Goal: Consume media (video, audio): Consume media (video, audio)

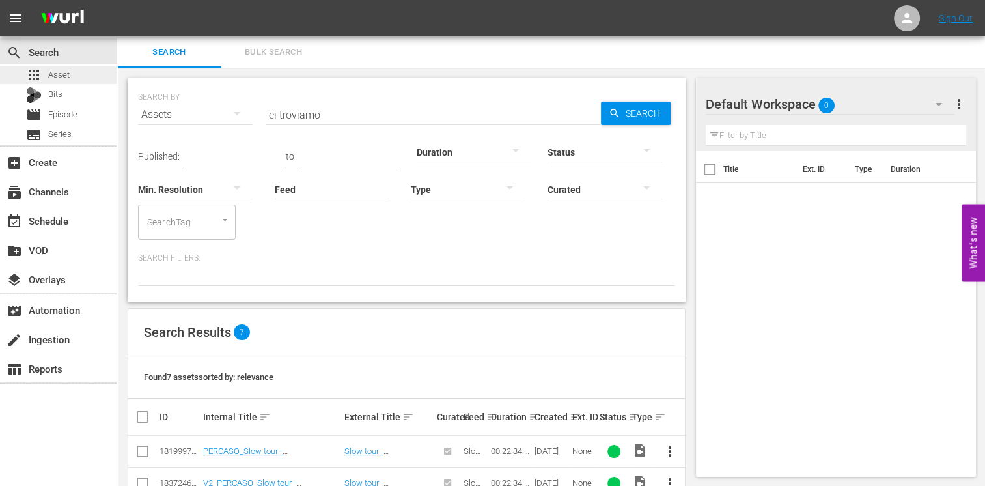
drag, startPoint x: 0, startPoint y: 0, endPoint x: 70, endPoint y: 72, distance: 100.4
click at [70, 72] on div "apps Asset" at bounding box center [58, 75] width 117 height 18
drag, startPoint x: 331, startPoint y: 111, endPoint x: 191, endPoint y: 101, distance: 139.6
click at [191, 101] on div "SEARCH BY Search By Assets Search ID, Title, Description, Keywords, or Category…" at bounding box center [406, 106] width 537 height 47
type input "sordi"
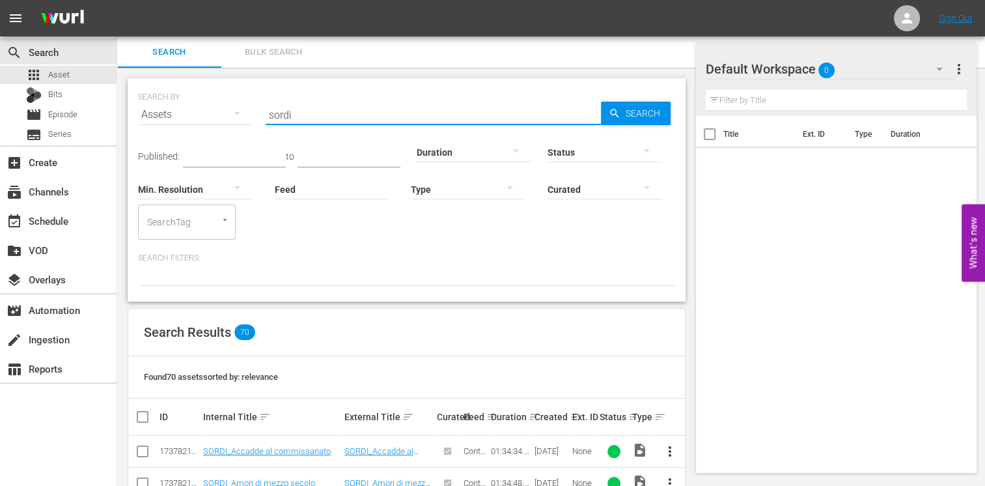
scroll to position [130, 0]
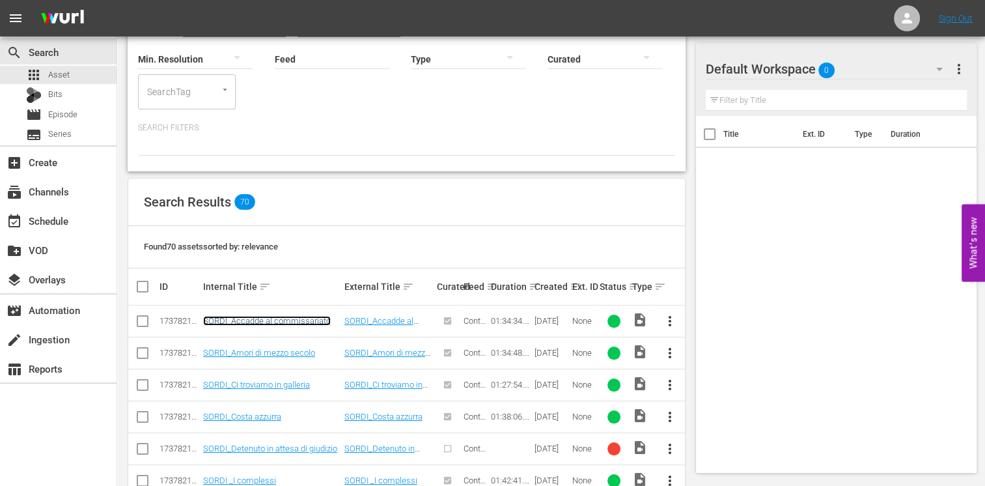
click at [265, 322] on link "SORDI_Accadde al commissariato" at bounding box center [267, 321] width 128 height 10
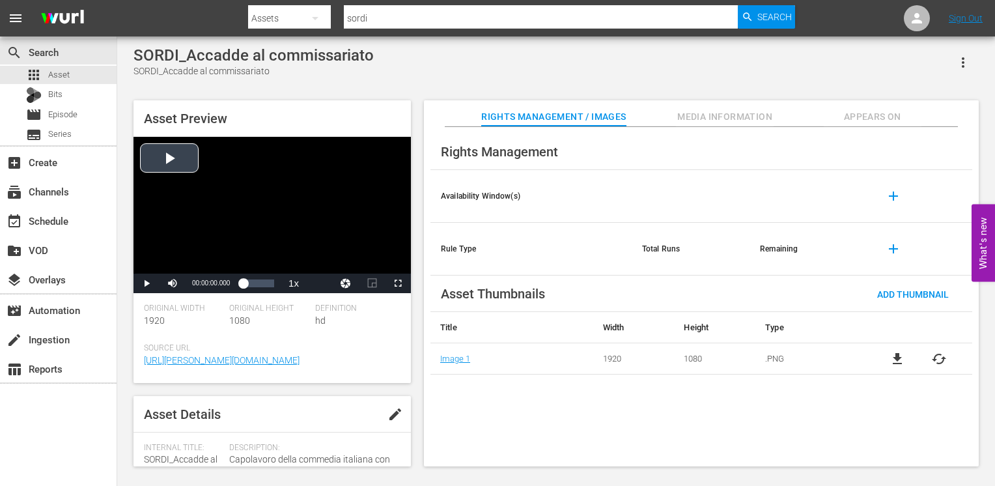
click at [167, 167] on div "Video Player" at bounding box center [271, 205] width 277 height 137
click at [398, 283] on span "Video Player" at bounding box center [398, 283] width 0 height 0
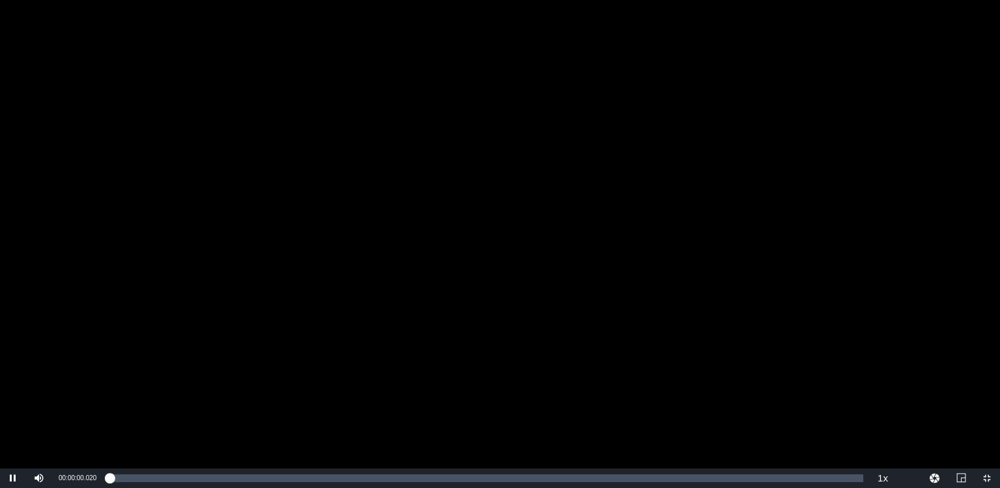
click at [402, 333] on div "Video Player" at bounding box center [500, 234] width 1000 height 469
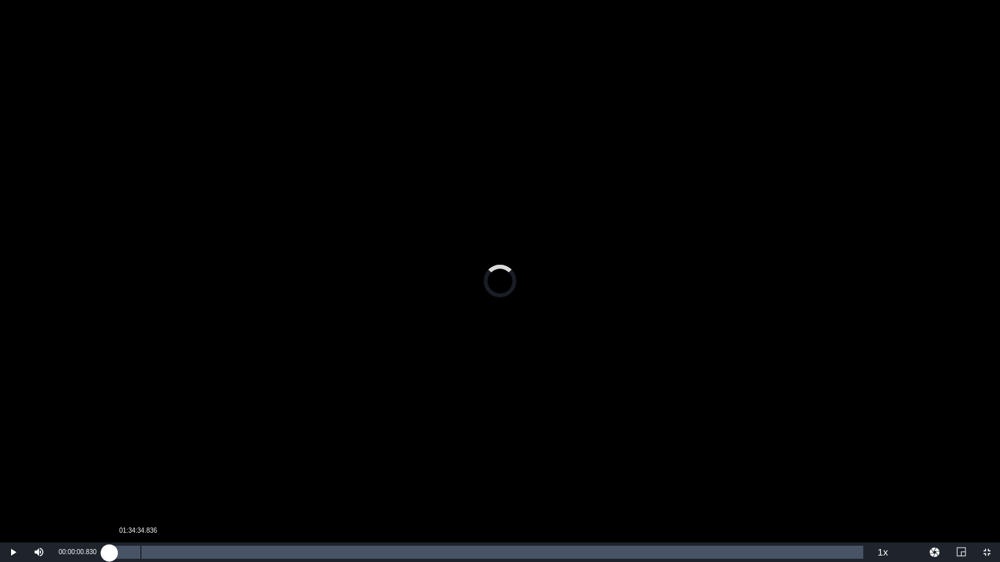
click at [130, 485] on div "Loaded : 0.00% 01:34:34.836 00:00:00.830" at bounding box center [486, 552] width 754 height 13
click at [150, 485] on div "Loaded : 2.75% 00:07:45.552 00:02:33.200" at bounding box center [486, 552] width 754 height 13
click at [151, 485] on div "00:05:12.459" at bounding box center [130, 552] width 42 height 13
click at [185, 485] on div "Loaded : 6.35% 00:09:23.563 00:05:58.574" at bounding box center [486, 552] width 754 height 13
click at [200, 485] on div "Loaded : 10.05% 00:11:26.076 00:09:30.495" at bounding box center [486, 552] width 754 height 13
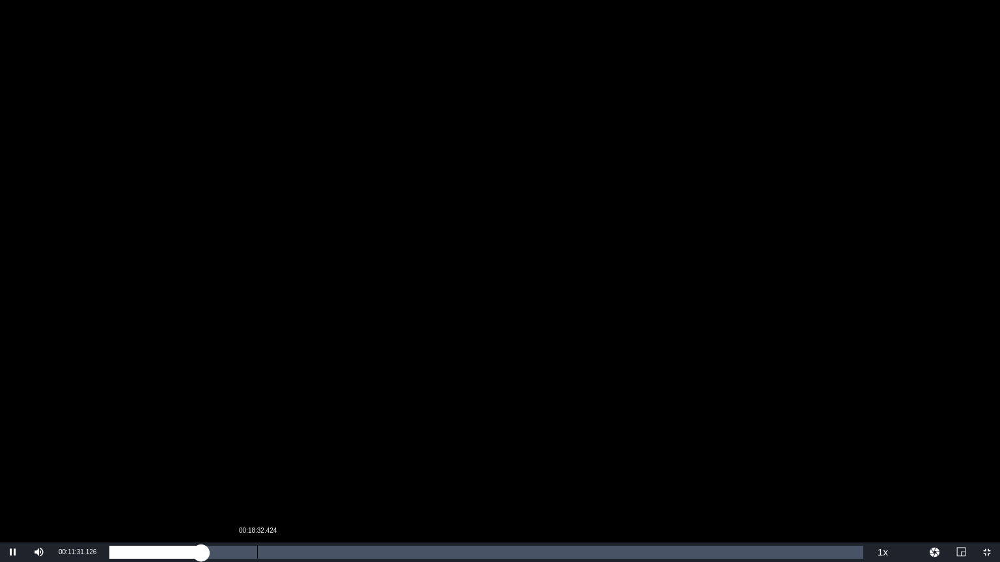
click at [256, 485] on div "Loaded : 12.49% 00:18:32.424 00:11:31.126" at bounding box center [486, 552] width 754 height 13
click at [303, 485] on div "Loaded : 19.79% 00:24:30.164 00:18:36.121" at bounding box center [486, 552] width 754 height 13
click at [260, 485] on div "00:24:21.550" at bounding box center [184, 552] width 150 height 13
click at [353, 485] on div "Loaded : 20.11% 00:30:32.805 00:18:52.756" at bounding box center [486, 553] width 767 height 20
click at [377, 485] on div "Loaded : 32.91% 00:33:34.125 00:30:35.245" at bounding box center [486, 552] width 754 height 13
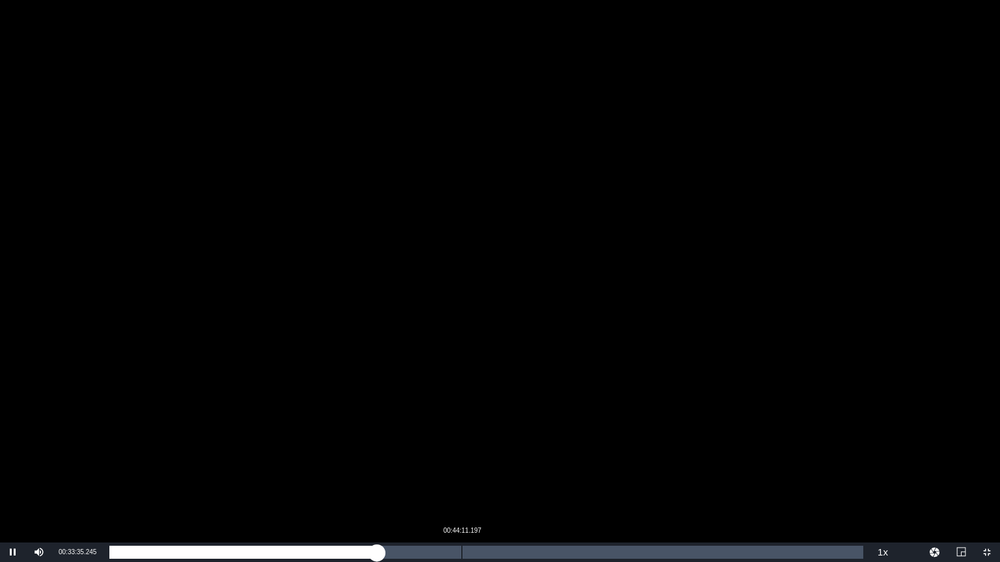
click at [462, 485] on div "Loaded : 35.56% 00:44:11.197 00:33:35.385" at bounding box center [486, 552] width 754 height 13
click at [490, 485] on div "Loaded : 46.78% 00:47:32.119 00:44:13.134" at bounding box center [486, 552] width 754 height 13
click at [531, 485] on div "Loaded : 50.58% 00:52:55.555 00:47:42.538" at bounding box center [486, 552] width 754 height 13
click at [585, 485] on div "Loaded : 56.30% 00:59:42.301 00:52:56.439" at bounding box center [486, 552] width 754 height 13
click at [579, 485] on div "00:59:46.874" at bounding box center [347, 552] width 476 height 13
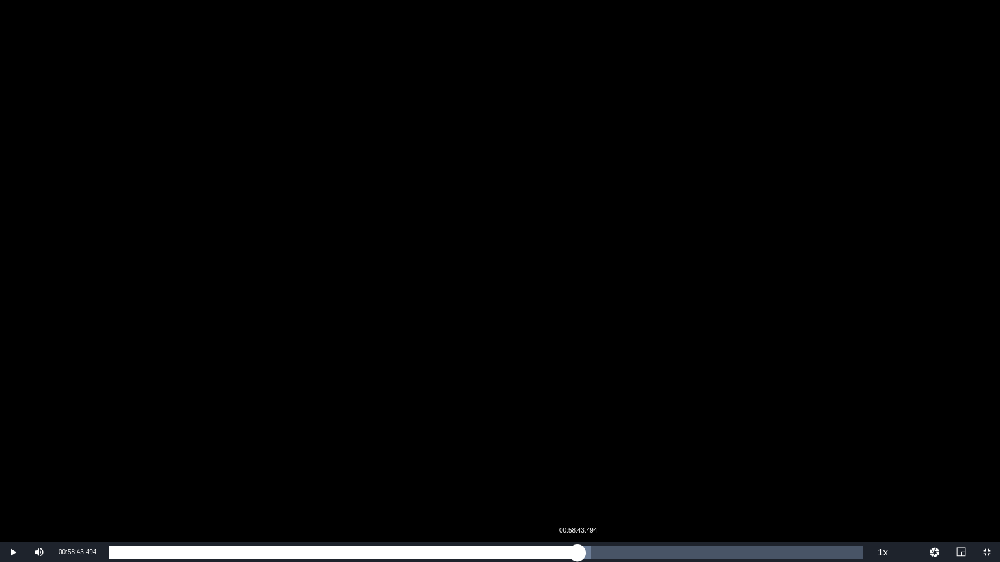
click at [577, 485] on div "00:59:25.899" at bounding box center [343, 552] width 468 height 13
click at [641, 485] on div "Loaded : 62.97% 01:06:38.848 00:58:52.609" at bounding box center [486, 552] width 754 height 13
click at [655, 485] on div "Loaded : 70.59% 01:08:26.660 01:06:41.715" at bounding box center [486, 552] width 754 height 13
click at [680, 485] on div "Loaded : 72.39% 01:11:32.881 01:08:26.998" at bounding box center [486, 552] width 754 height 13
click at [721, 485] on div "Loaded : 75.78% 01:16:46.516 01:11:38.569" at bounding box center [486, 552] width 754 height 13
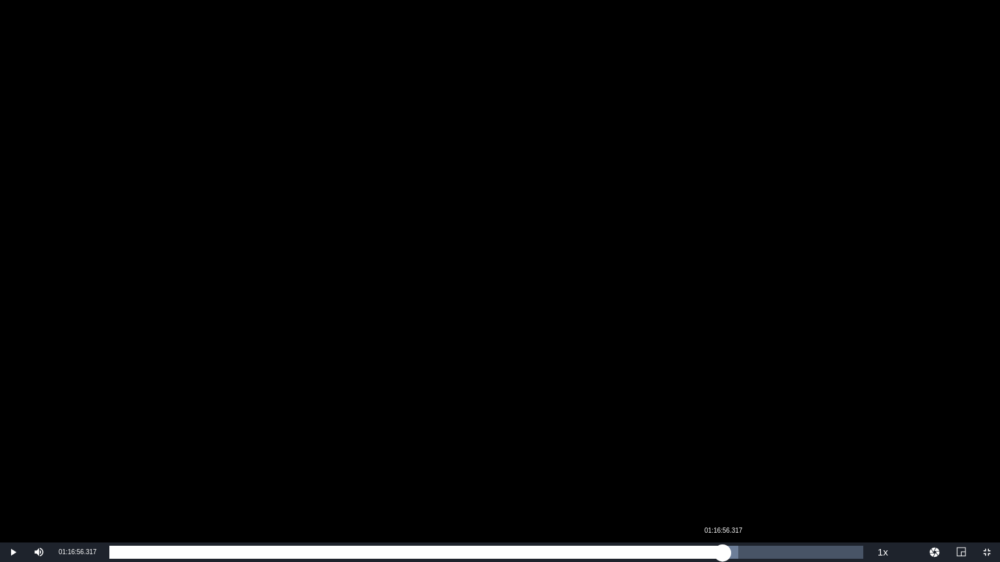
click at [723, 485] on div "01:17:50.672" at bounding box center [415, 552] width 613 height 13
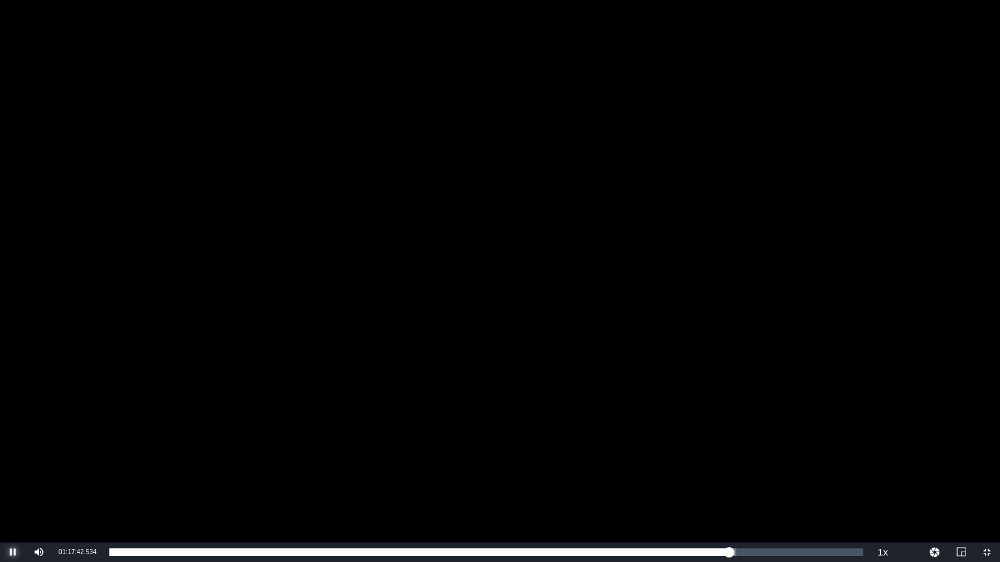
click at [13, 485] on span "Video Player" at bounding box center [13, 553] width 0 height 0
click at [984, 485] on span "Video Player" at bounding box center [987, 553] width 0 height 0
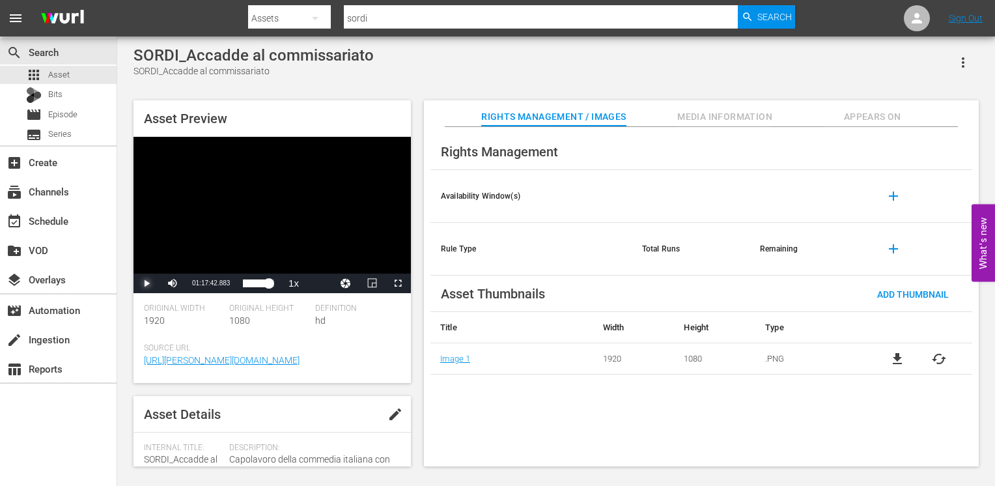
click at [146, 283] on span "Video Player" at bounding box center [146, 283] width 0 height 0
click at [398, 283] on span "Video Player" at bounding box center [398, 283] width 0 height 0
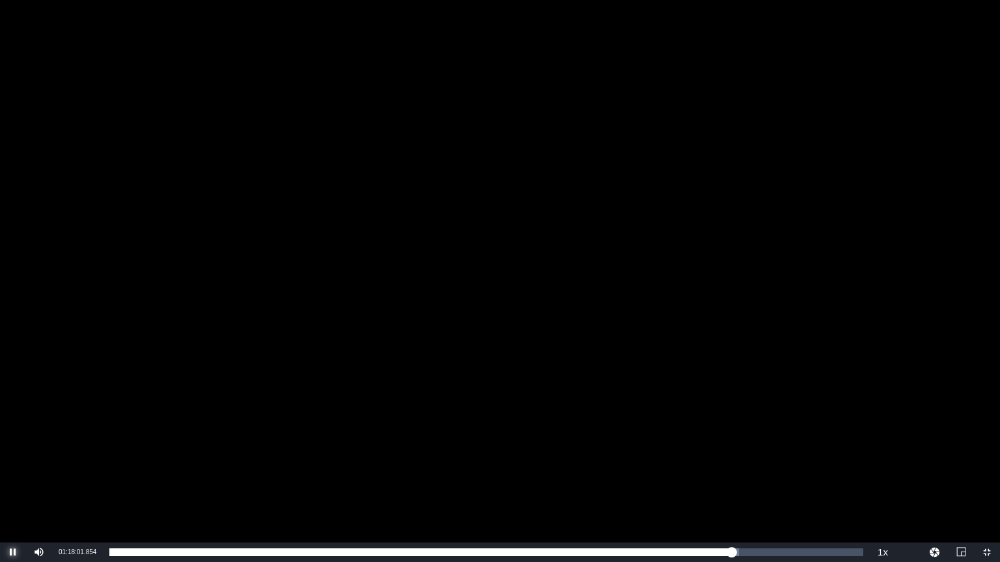
click at [13, 485] on span "Video Player" at bounding box center [13, 553] width 0 height 0
click at [984, 485] on span "Video Player" at bounding box center [987, 553] width 0 height 0
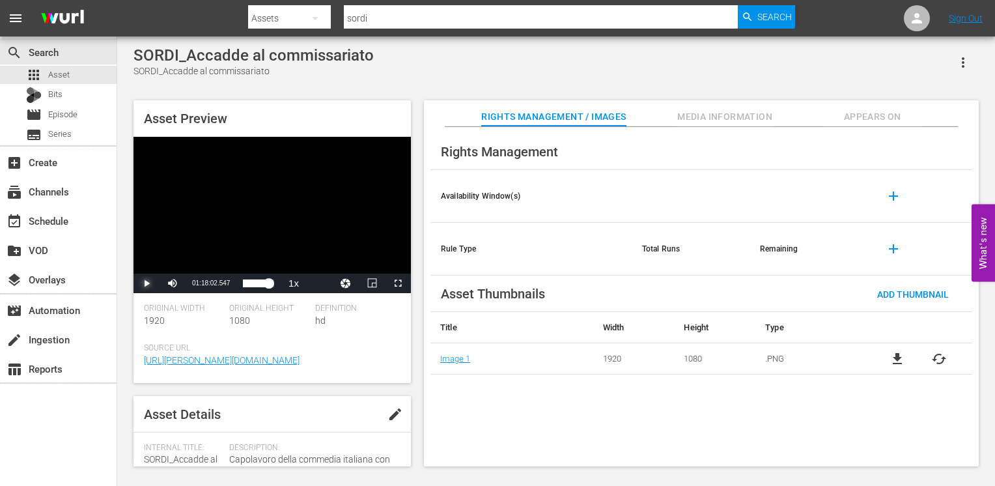
click at [146, 283] on span "Video Player" at bounding box center [146, 283] width 0 height 0
click at [398, 283] on span "Video Player" at bounding box center [398, 283] width 0 height 0
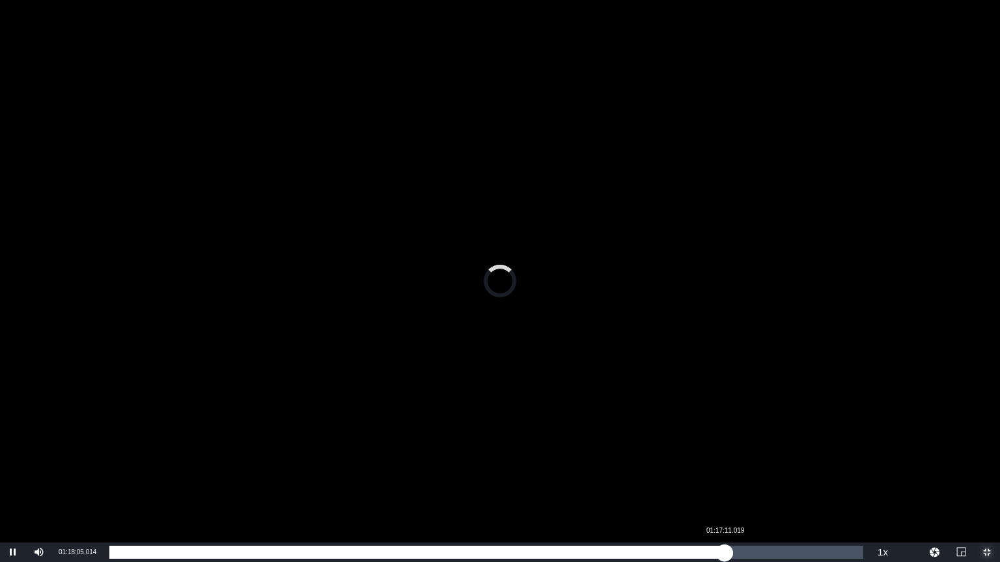
click at [725, 485] on div "01:18:05.063" at bounding box center [416, 552] width 615 height 13
click at [725, 485] on div "01:17:13.143" at bounding box center [416, 552] width 615 height 13
click at [732, 485] on div "01:18:01.716" at bounding box center [420, 552] width 622 height 13
click at [730, 485] on div "01:18:06.466" at bounding box center [420, 552] width 622 height 13
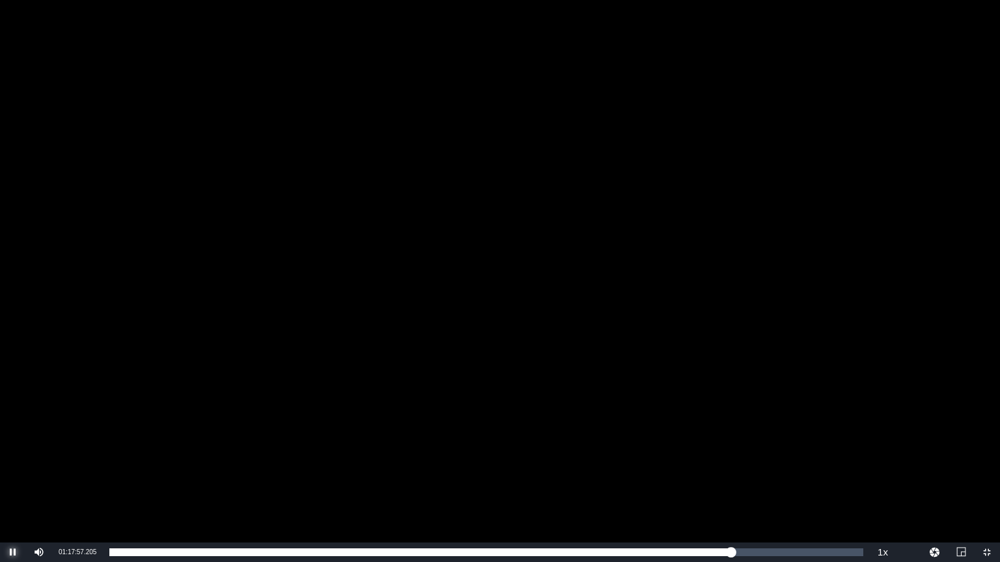
click at [13, 485] on span "Video Player" at bounding box center [13, 553] width 0 height 0
click at [984, 485] on span "Video Player" at bounding box center [987, 553] width 0 height 0
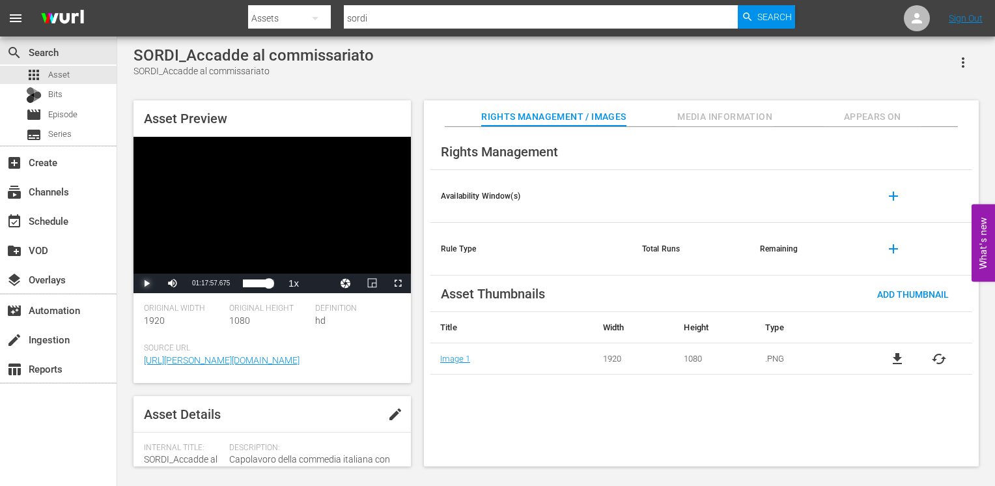
click at [146, 283] on span "Video Player" at bounding box center [146, 283] width 0 height 0
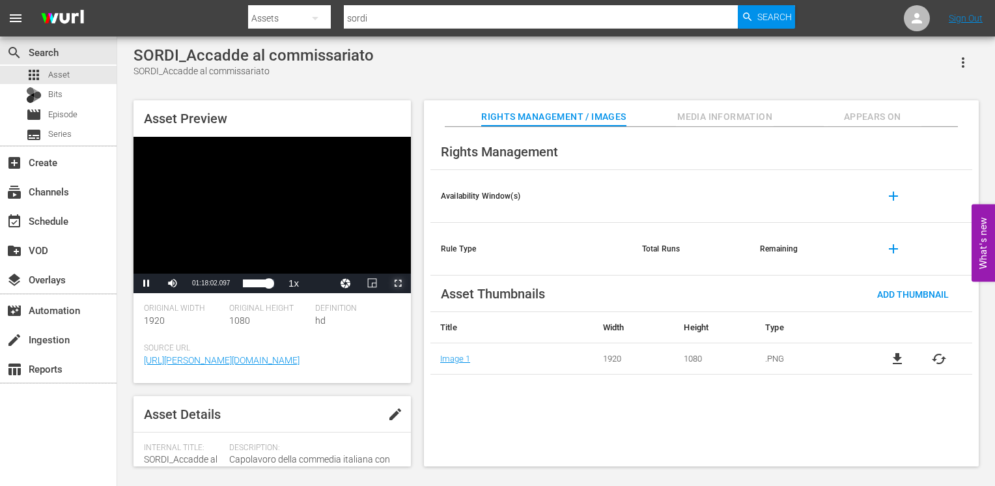
click at [398, 283] on span "Video Player" at bounding box center [398, 283] width 0 height 0
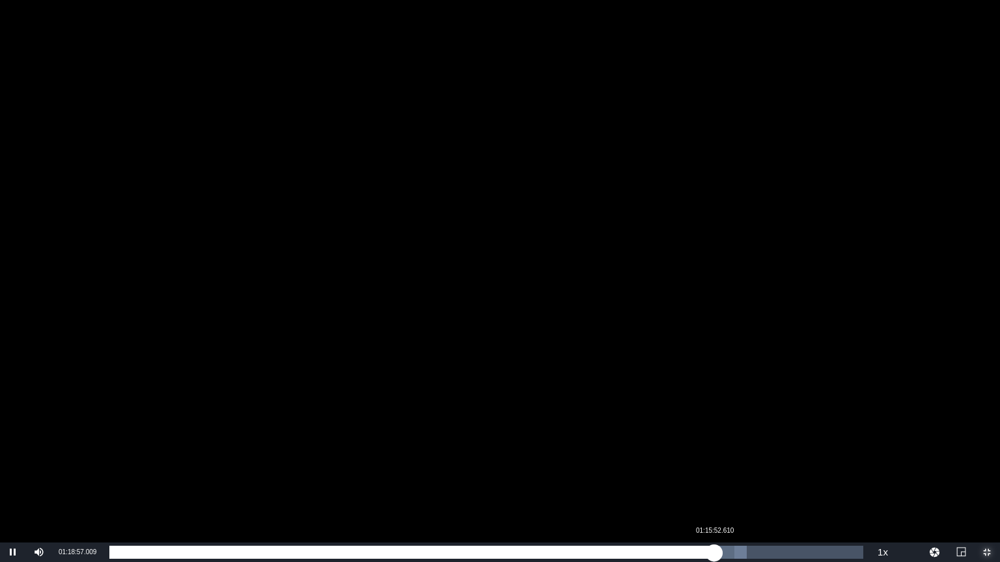
click at [715, 485] on div "Loaded : 84.56% 01:15:52.610 01:18:57.312" at bounding box center [486, 552] width 754 height 13
click at [704, 485] on div "01:15:59.042" at bounding box center [411, 552] width 605 height 13
click at [699, 485] on div "01:14:34.201" at bounding box center [404, 552] width 590 height 13
click at [695, 485] on div "01:14:01.878" at bounding box center [404, 552] width 590 height 13
click at [690, 485] on div "01:13:35.555" at bounding box center [399, 552] width 581 height 13
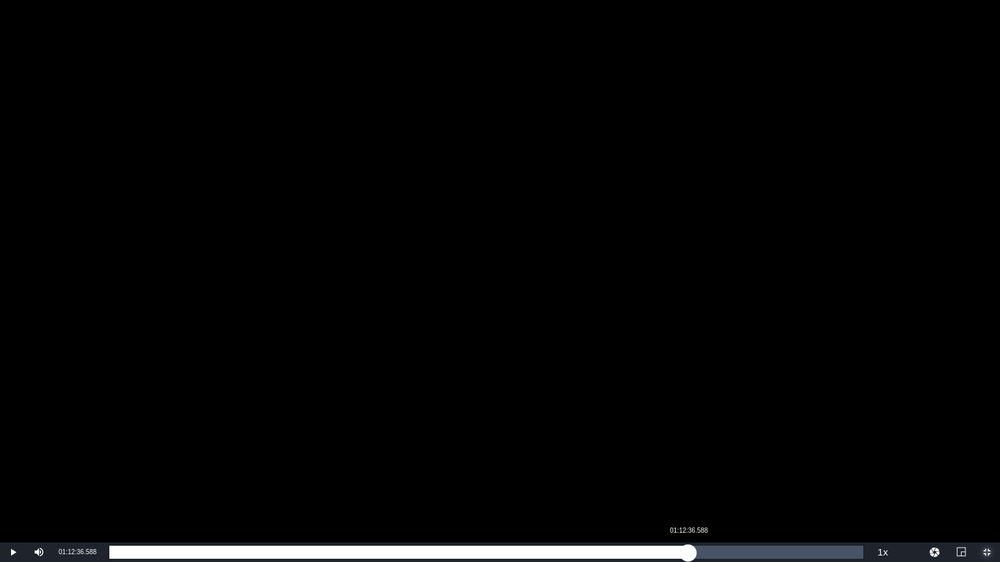
click at [688, 485] on div "01:12:52.425" at bounding box center [398, 552] width 579 height 13
click at [687, 485] on div "01:12:39.059" at bounding box center [398, 552] width 579 height 13
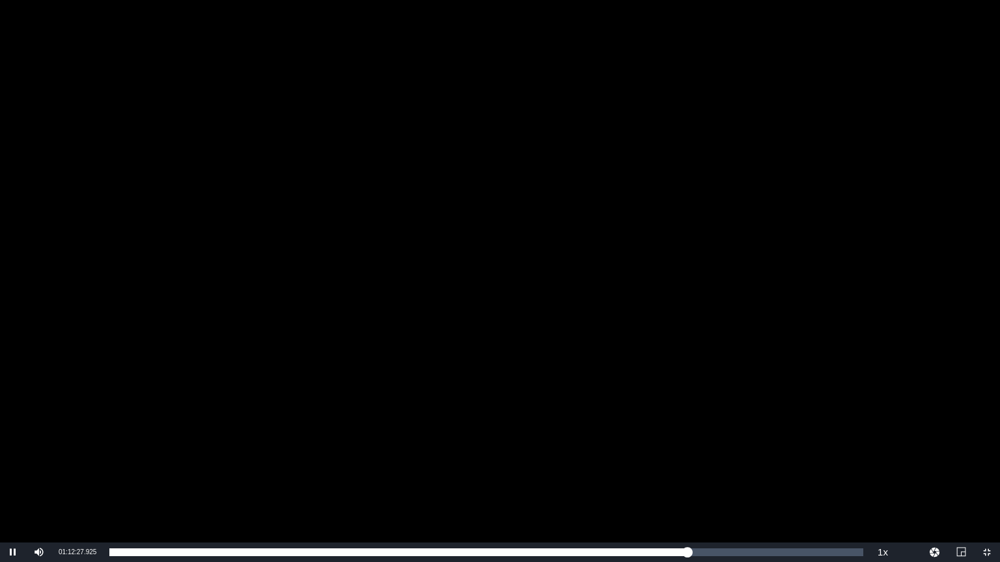
click at [500, 285] on div "Video Player" at bounding box center [500, 271] width 1000 height 543
click at [984, 485] on span "Video Player" at bounding box center [987, 553] width 0 height 0
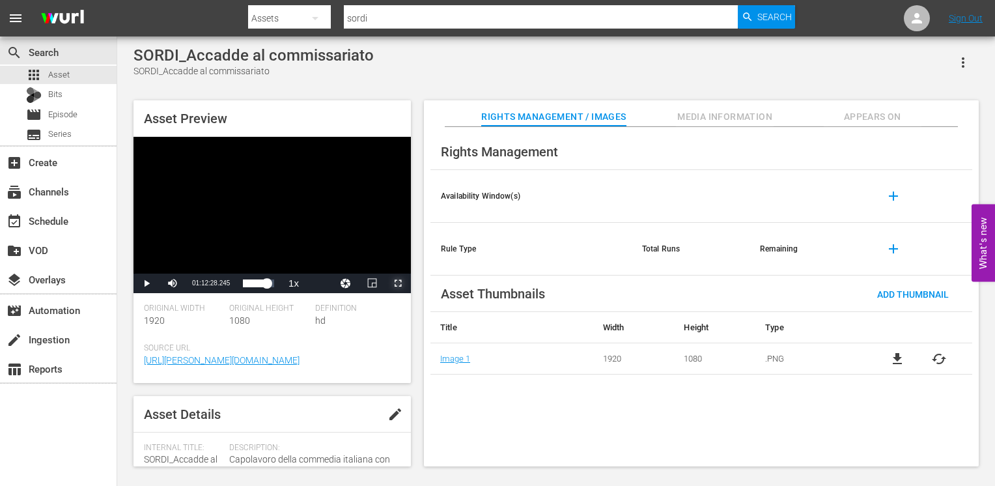
click at [398, 283] on span "Video Player" at bounding box center [398, 283] width 0 height 0
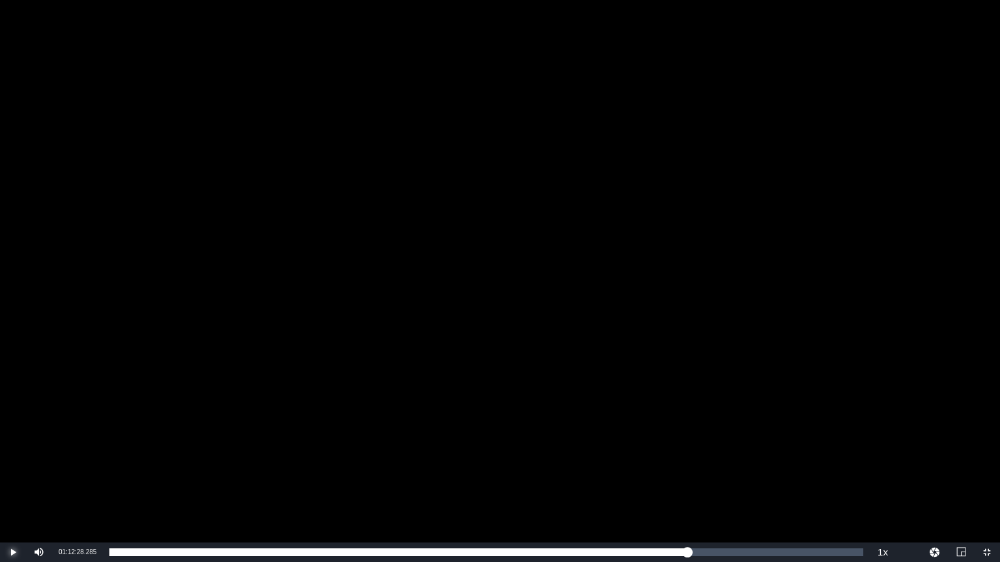
click at [13, 485] on span "Video Player" at bounding box center [13, 553] width 0 height 0
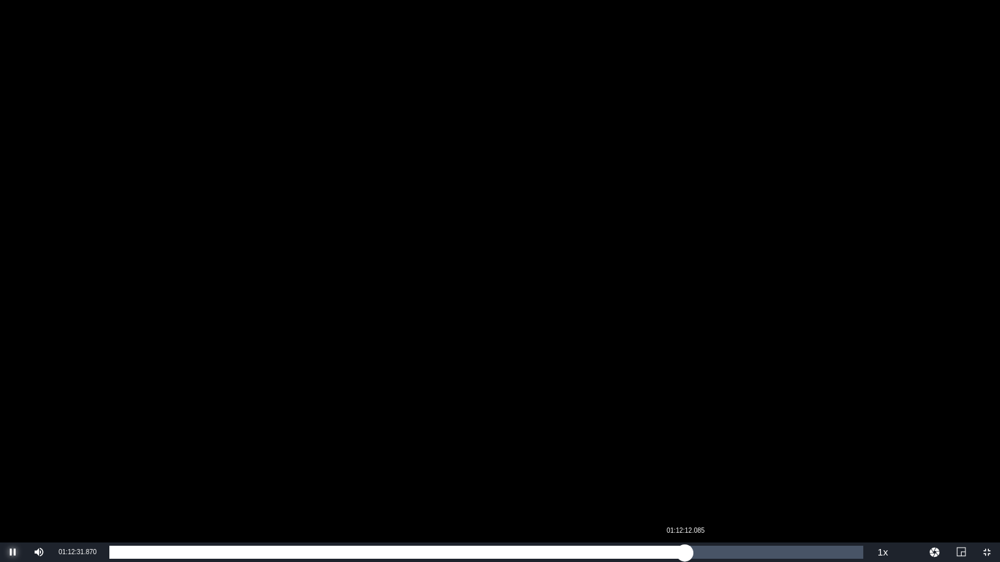
click at [685, 485] on div "01:12:32.123" at bounding box center [396, 552] width 575 height 13
click at [677, 485] on div "01:12:12.505" at bounding box center [396, 552] width 575 height 13
click at [708, 485] on div "01:15:29.556" at bounding box center [409, 552] width 601 height 13
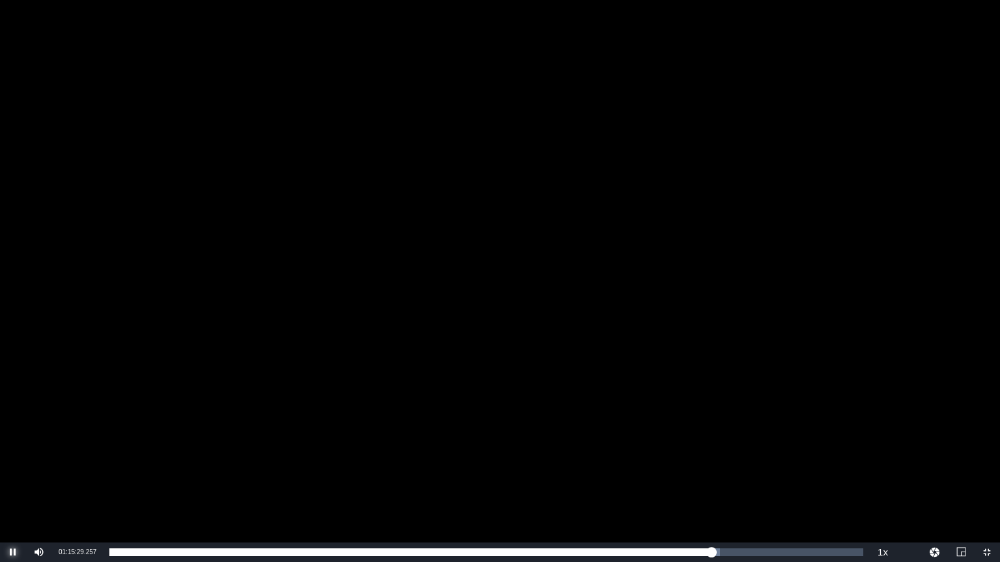
click at [13, 485] on span "Video Player" at bounding box center [13, 553] width 0 height 0
click at [984, 485] on span "Video Player" at bounding box center [987, 553] width 0 height 0
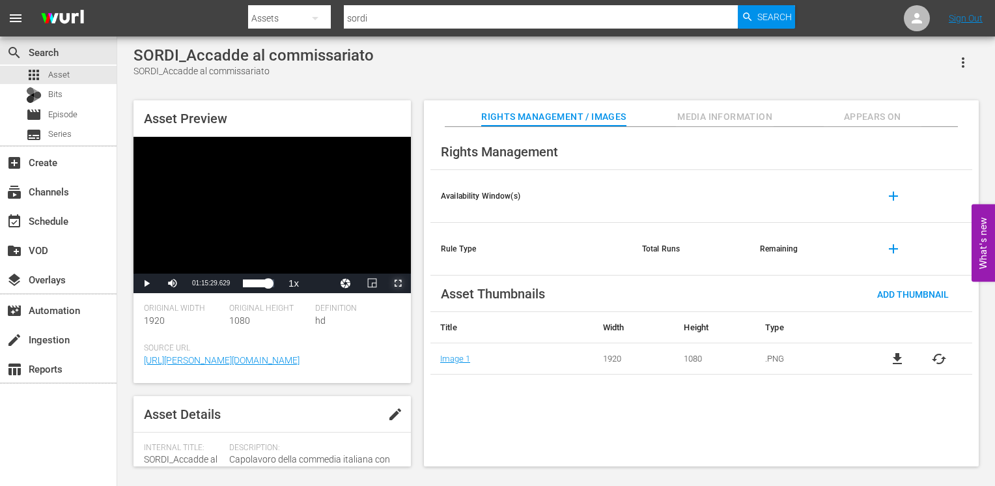
click at [398, 283] on span "Video Player" at bounding box center [398, 283] width 0 height 0
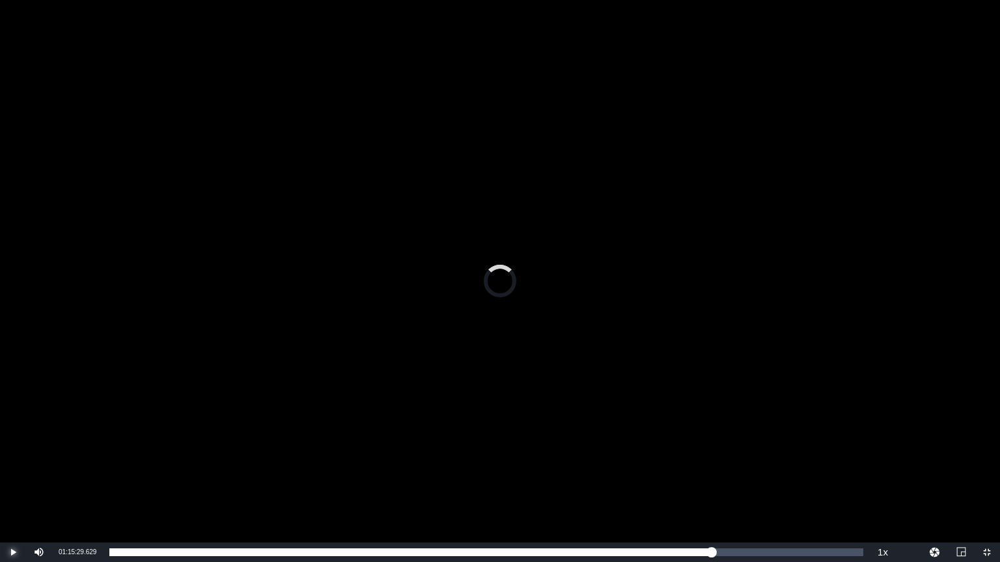
click at [13, 485] on span "Video Player" at bounding box center [13, 553] width 0 height 0
click at [887, 485] on span "1.5x" at bounding box center [883, 493] width 15 height 9
click at [884, 485] on span "1x" at bounding box center [883, 507] width 8 height 9
click at [880, 485] on button "Playback Rate" at bounding box center [883, 553] width 26 height 20
click at [881, 485] on span "1x" at bounding box center [883, 507] width 8 height 9
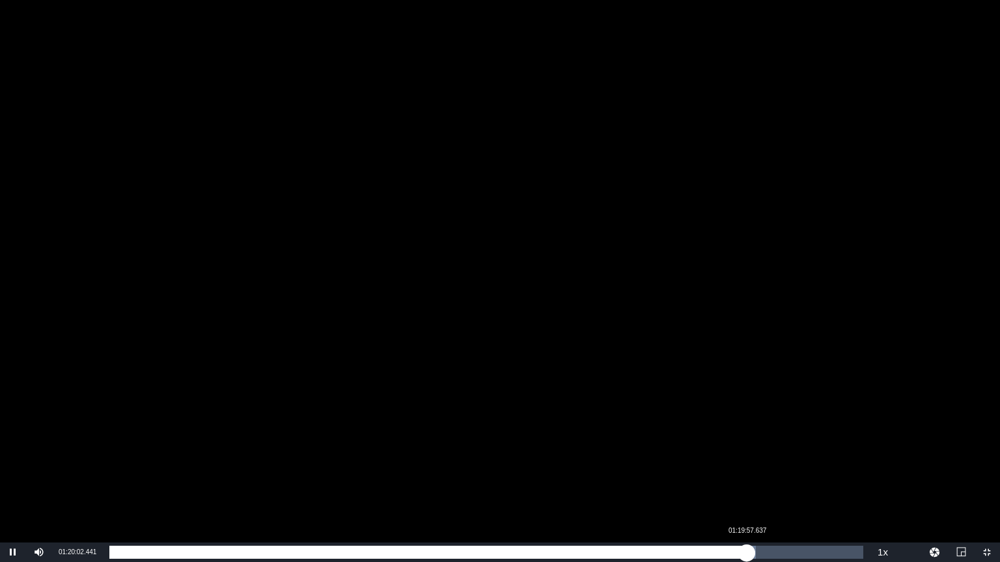
click at [747, 485] on div "01:20:02.767" at bounding box center [427, 552] width 637 height 13
click at [742, 485] on div "01:20:02.856" at bounding box center [428, 552] width 638 height 13
click at [745, 485] on div "01:19:23.936" at bounding box center [426, 552] width 635 height 13
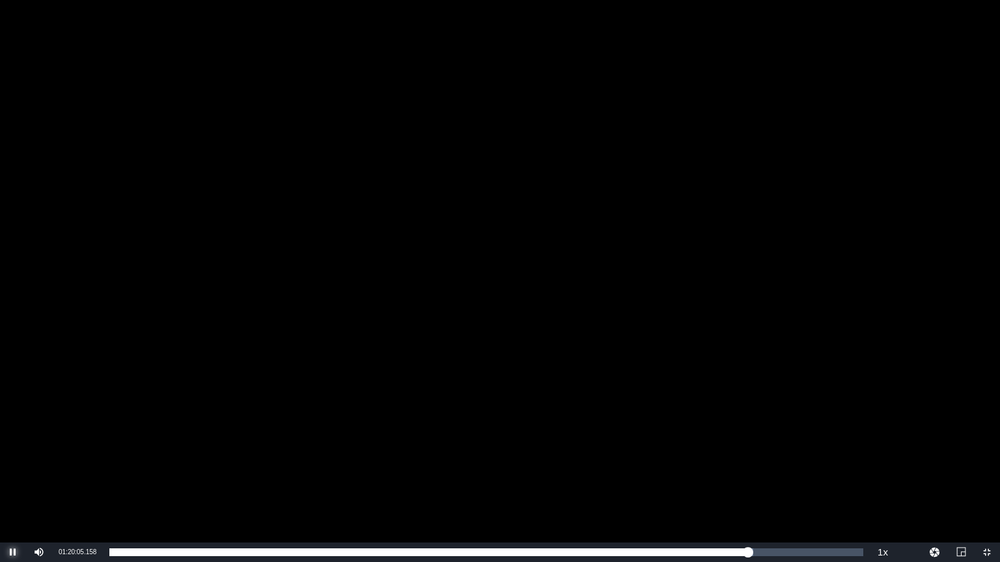
click at [13, 485] on span "Video Player" at bounding box center [13, 553] width 0 height 0
click at [984, 485] on span "Video Player" at bounding box center [987, 553] width 0 height 0
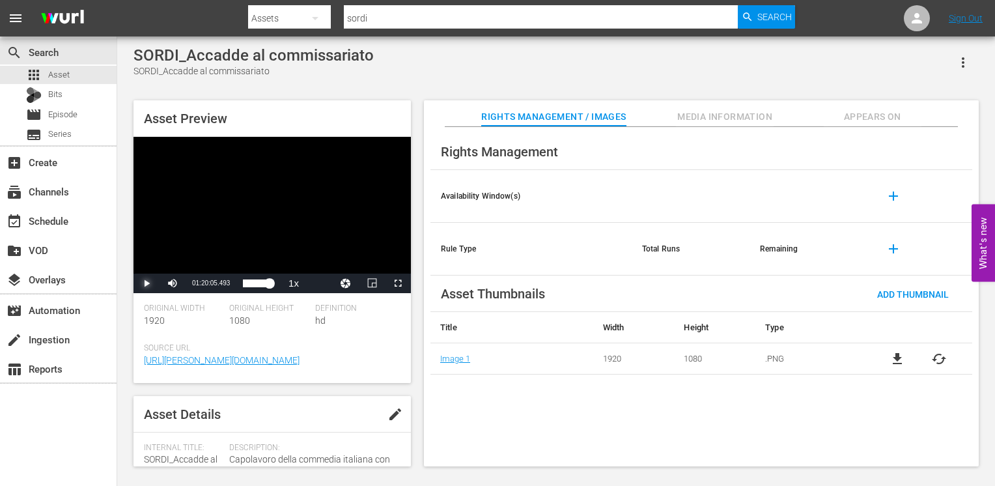
click at [146, 283] on span "Video Player" at bounding box center [146, 283] width 0 height 0
click at [398, 283] on span "Video Player" at bounding box center [398, 283] width 0 height 0
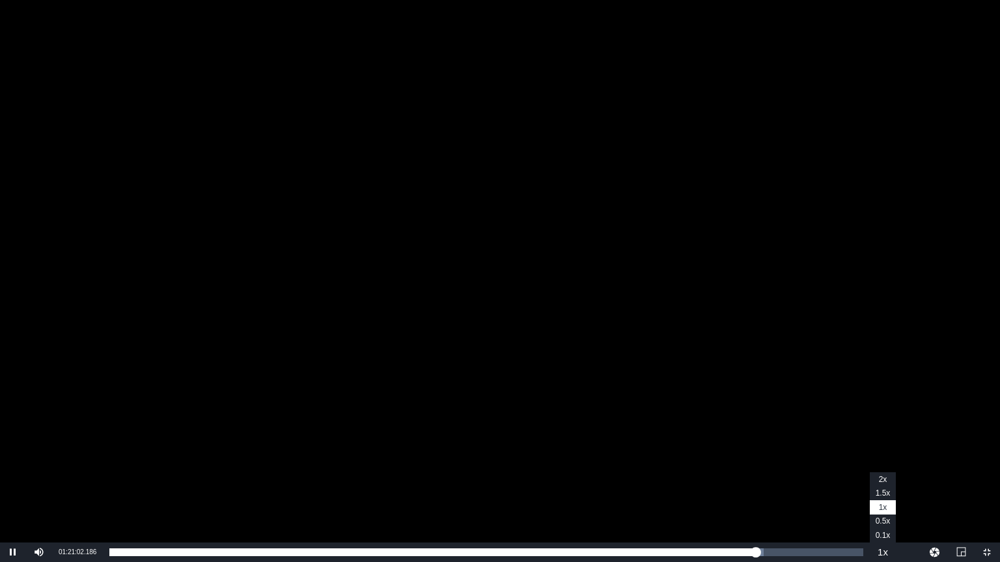
click at [884, 485] on button "Playback Rate" at bounding box center [883, 553] width 26 height 20
click at [890, 485] on li "1x" at bounding box center [883, 508] width 26 height 14
click at [885, 485] on button "Playback Rate" at bounding box center [883, 553] width 26 height 20
click at [887, 485] on li "1x" at bounding box center [883, 508] width 26 height 14
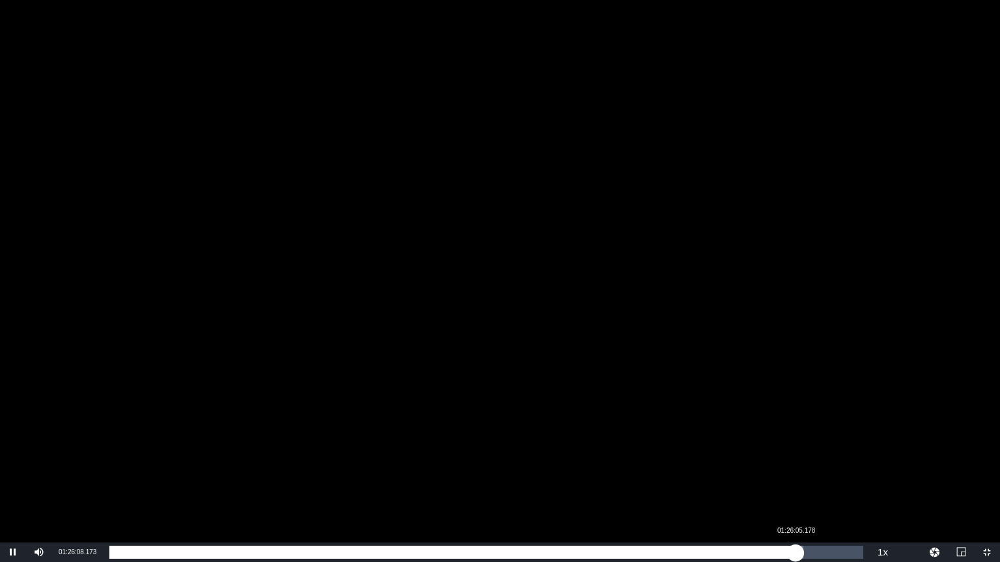
click at [795, 485] on div "01:26:08.250" at bounding box center [452, 552] width 686 height 13
click at [794, 485] on div "01:26:05.719" at bounding box center [452, 552] width 686 height 13
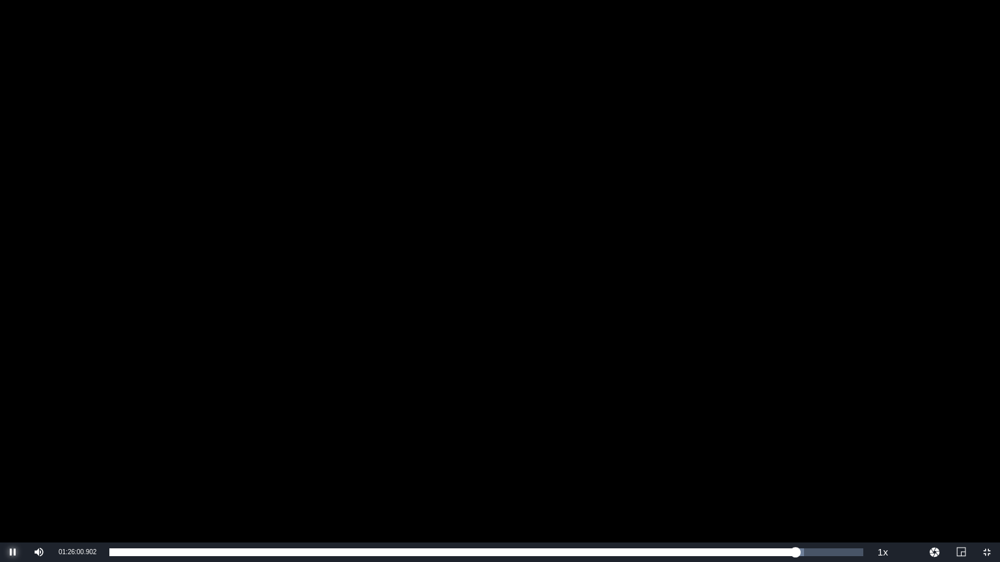
click at [13, 485] on span "Video Player" at bounding box center [13, 553] width 0 height 0
click at [984, 485] on span "Video Player" at bounding box center [987, 553] width 0 height 0
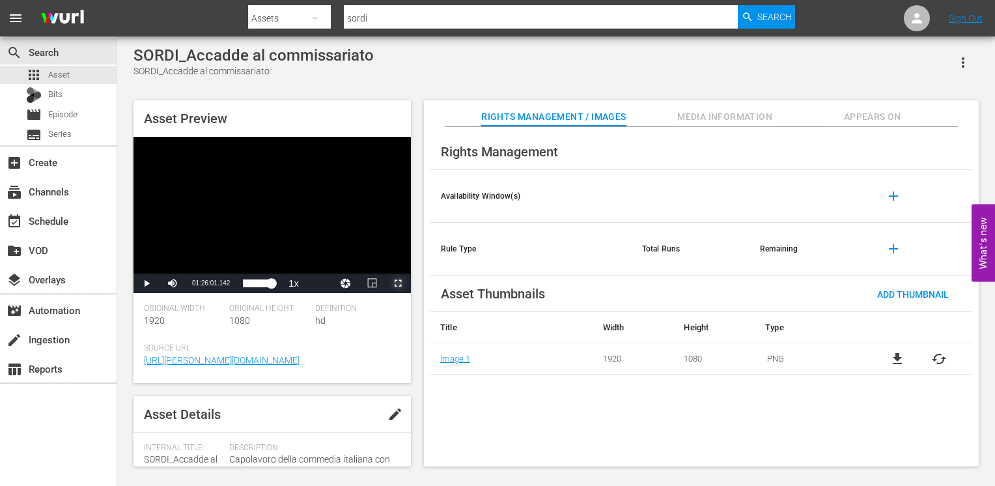
click at [398, 283] on span "Video Player" at bounding box center [398, 283] width 0 height 0
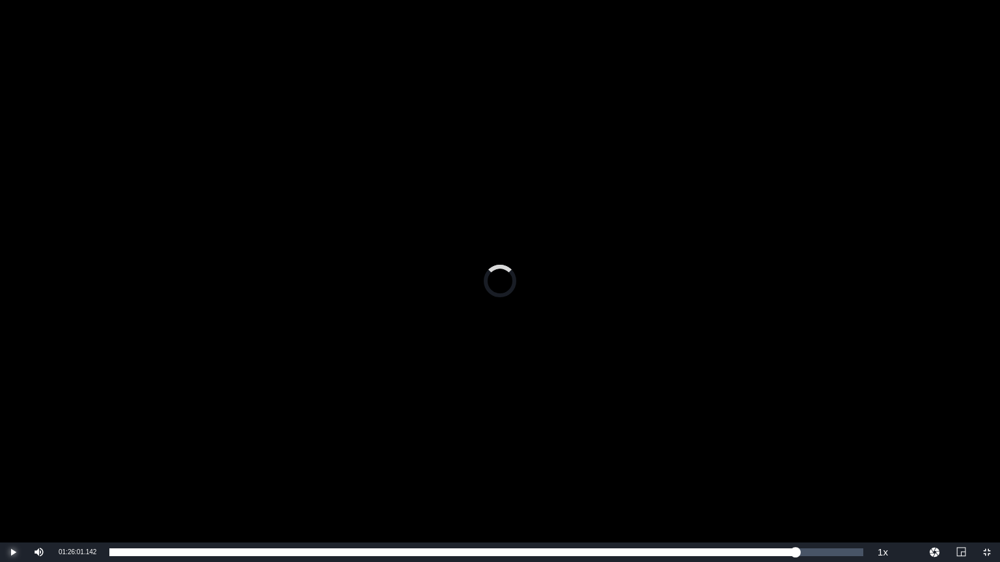
click at [13, 485] on span "Video Player" at bounding box center [13, 553] width 0 height 0
click at [885, 485] on button "Playback Rate" at bounding box center [883, 553] width 26 height 20
click at [883, 485] on span "1x" at bounding box center [883, 507] width 8 height 9
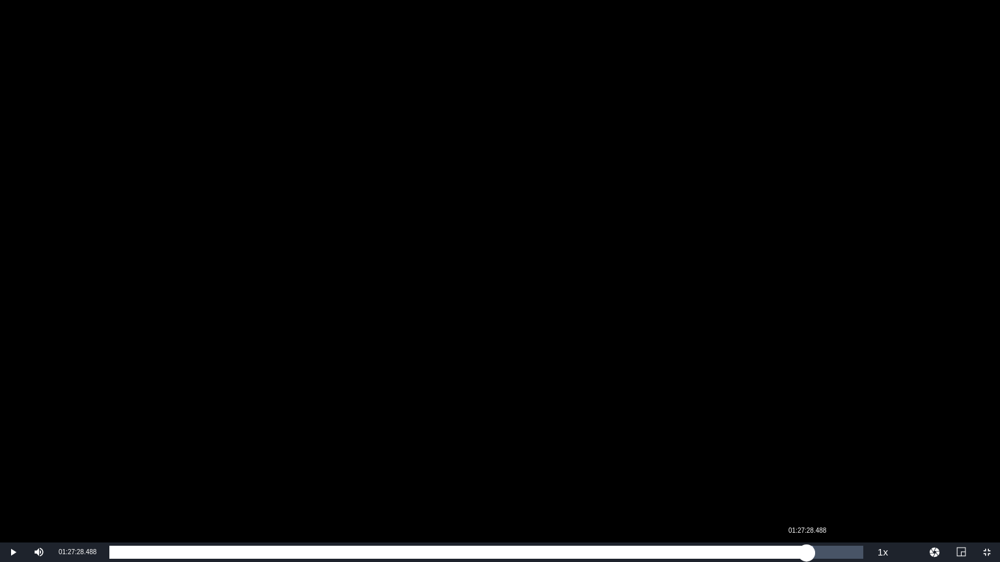
click at [807, 485] on div "01:27:18.016" at bounding box center [457, 552] width 697 height 13
click at [803, 485] on div "01:27:28.824" at bounding box center [457, 552] width 697 height 13
click at [805, 485] on div "01:27:03.728" at bounding box center [457, 552] width 696 height 13
click at [805, 485] on div "01:27:19.607" at bounding box center [457, 552] width 696 height 13
click at [804, 485] on div "01:27:19.279" at bounding box center [457, 552] width 696 height 13
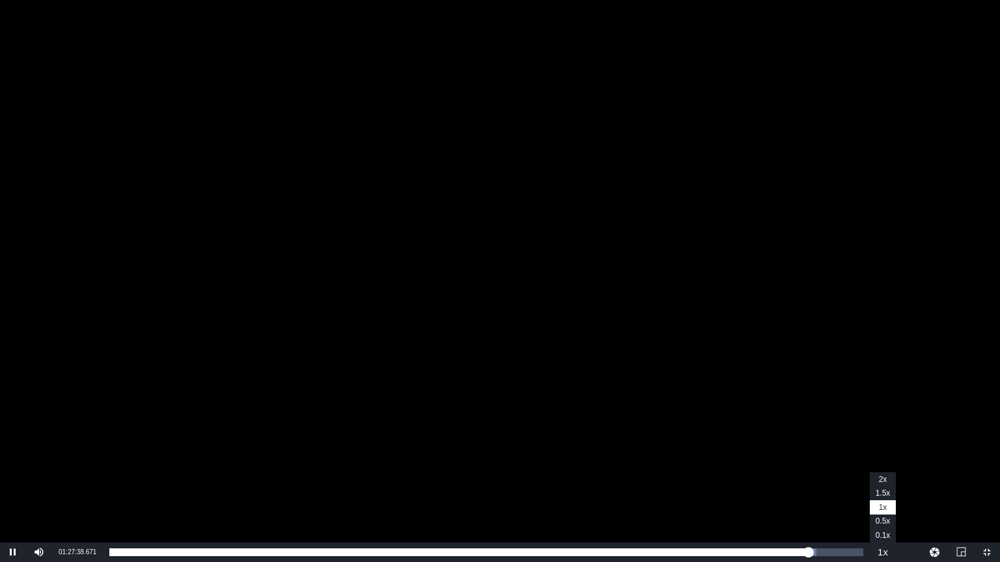
click at [885, 485] on button "Playback Rate" at bounding box center [883, 553] width 26 height 20
click at [885, 485] on span "1x" at bounding box center [883, 507] width 8 height 9
click at [884, 485] on button "Playback Rate" at bounding box center [883, 553] width 26 height 20
click at [883, 485] on span "1x" at bounding box center [883, 507] width 8 height 9
click at [883, 485] on span "1.5x" at bounding box center [883, 493] width 15 height 9
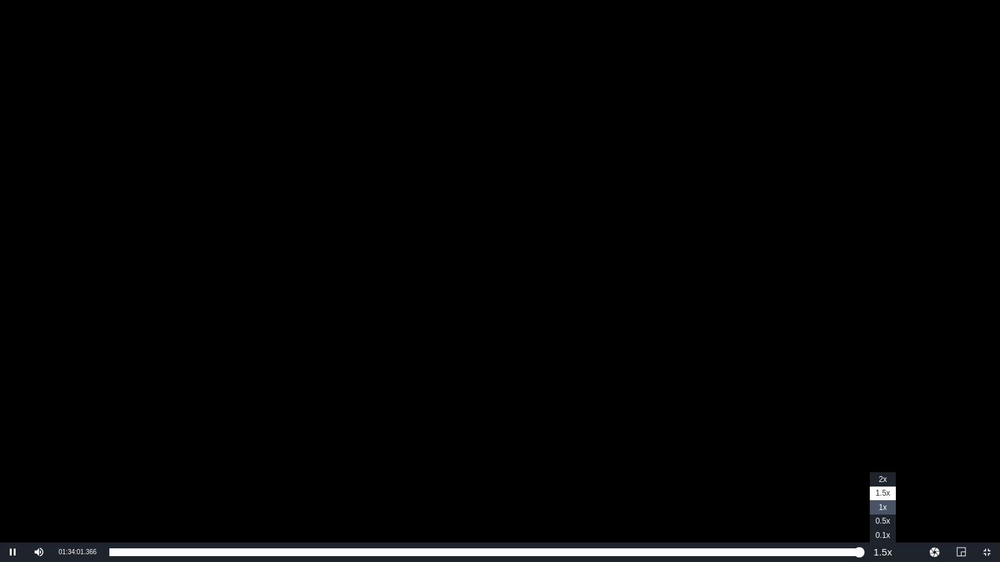
click at [885, 485] on span "1x" at bounding box center [883, 507] width 8 height 9
click at [883, 485] on button "Playback Rate" at bounding box center [883, 553] width 26 height 20
click at [883, 485] on span "1.5x" at bounding box center [883, 493] width 15 height 9
click at [984, 485] on span "Video Player" at bounding box center [987, 553] width 0 height 0
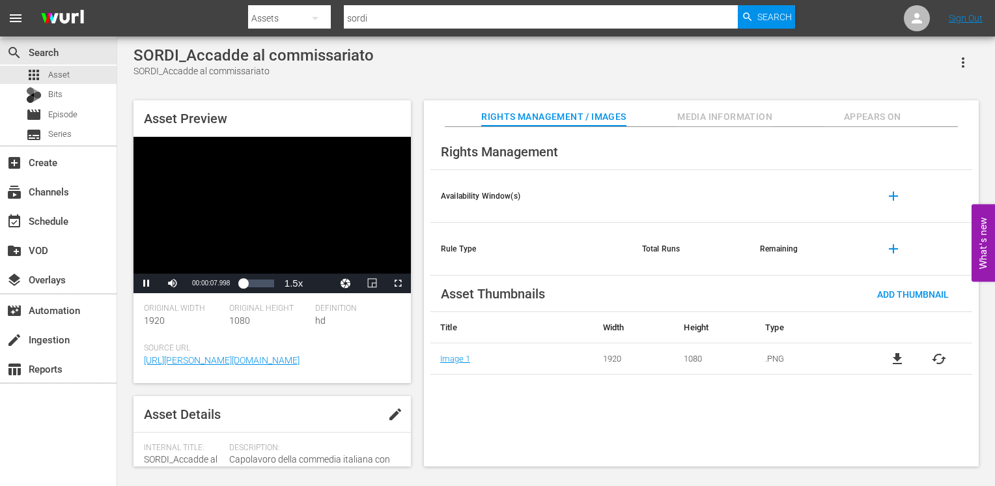
click at [612, 405] on div "Rights Management Availability Window(s) add Rule Type Total Runs Remaining add…" at bounding box center [701, 297] width 555 height 340
click at [398, 283] on span "Video Player" at bounding box center [398, 283] width 0 height 0
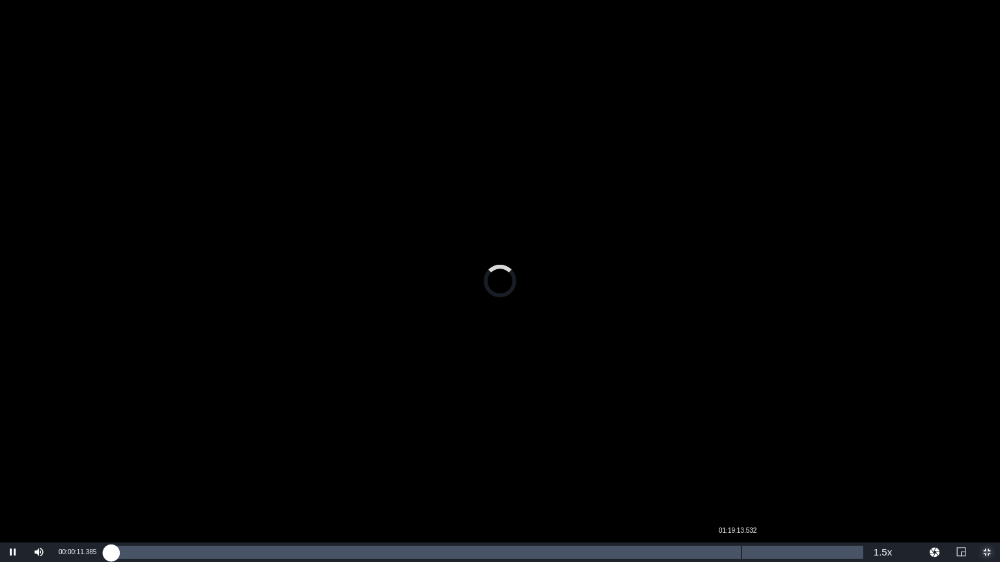
click at [739, 485] on div "Loaded : 0.00% 01:19:13.532 00:00:11.385" at bounding box center [486, 552] width 754 height 13
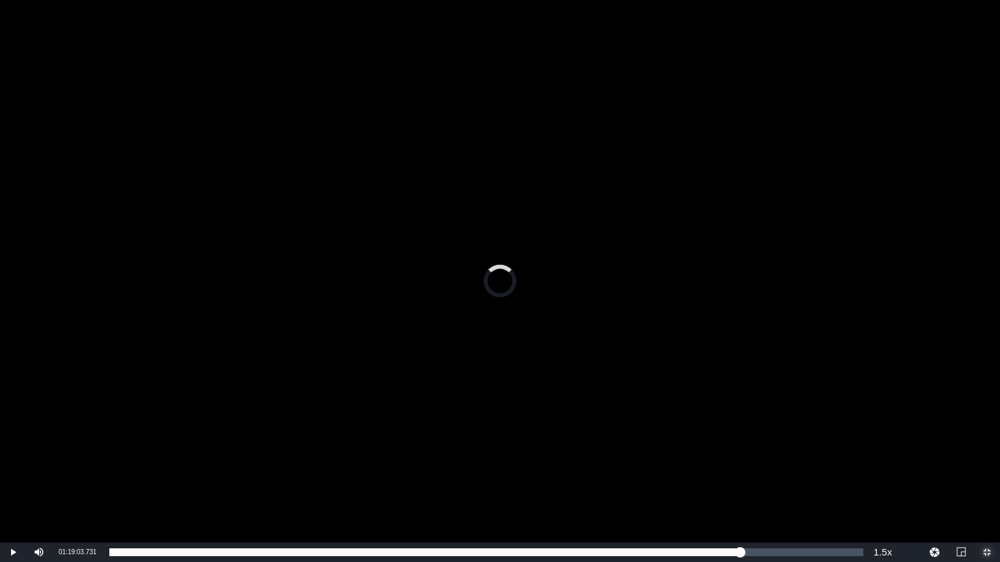
click at [984, 485] on span "Video Player" at bounding box center [987, 553] width 0 height 0
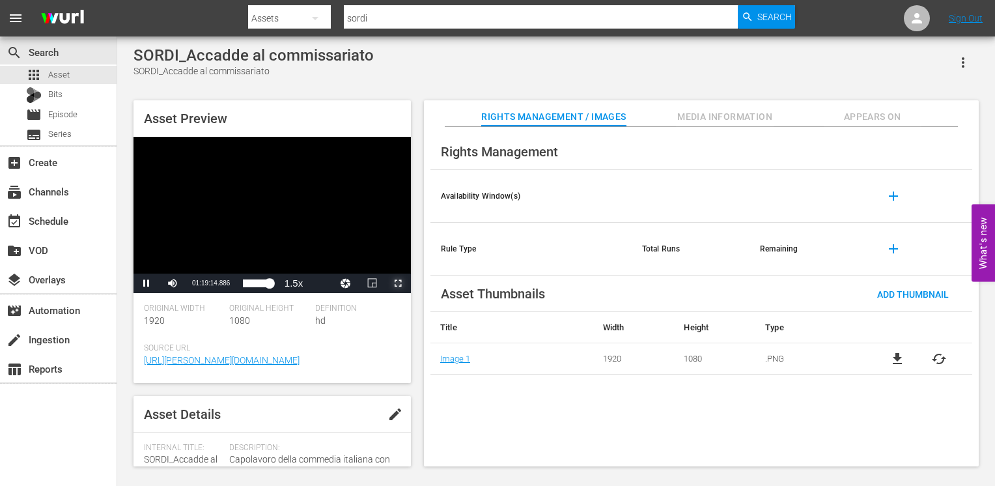
click at [398, 283] on span "Video Player" at bounding box center [398, 283] width 0 height 0
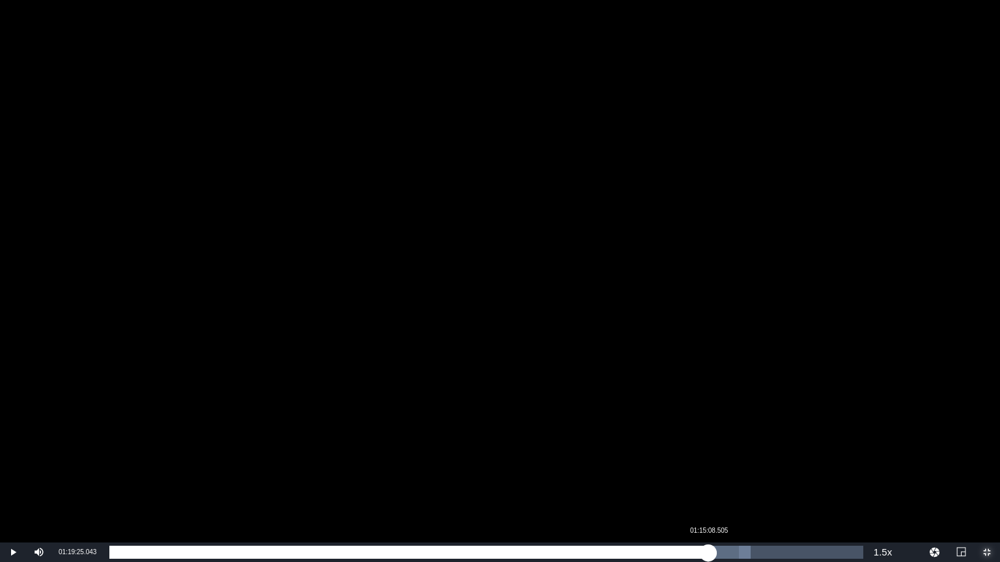
click at [708, 485] on div "Loaded : 85.09% 01:15:08.505 01:19:25.413" at bounding box center [486, 552] width 754 height 13
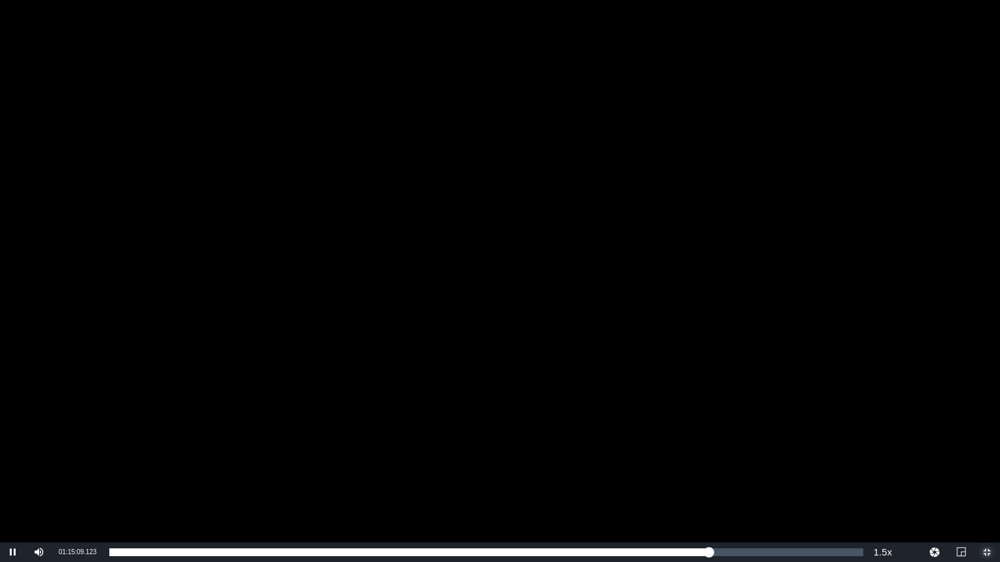
click at [984, 485] on span "Video Player" at bounding box center [987, 553] width 0 height 0
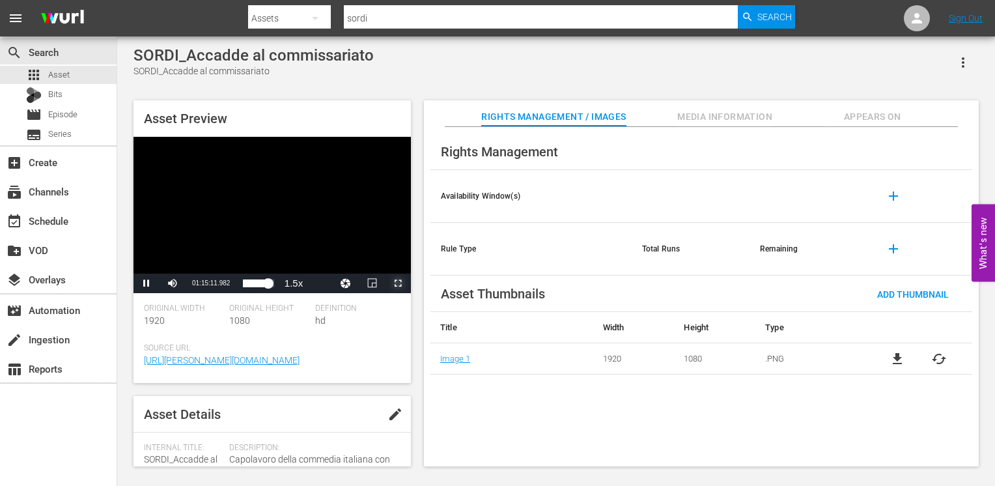
click at [398, 283] on span "Video Player" at bounding box center [398, 283] width 0 height 0
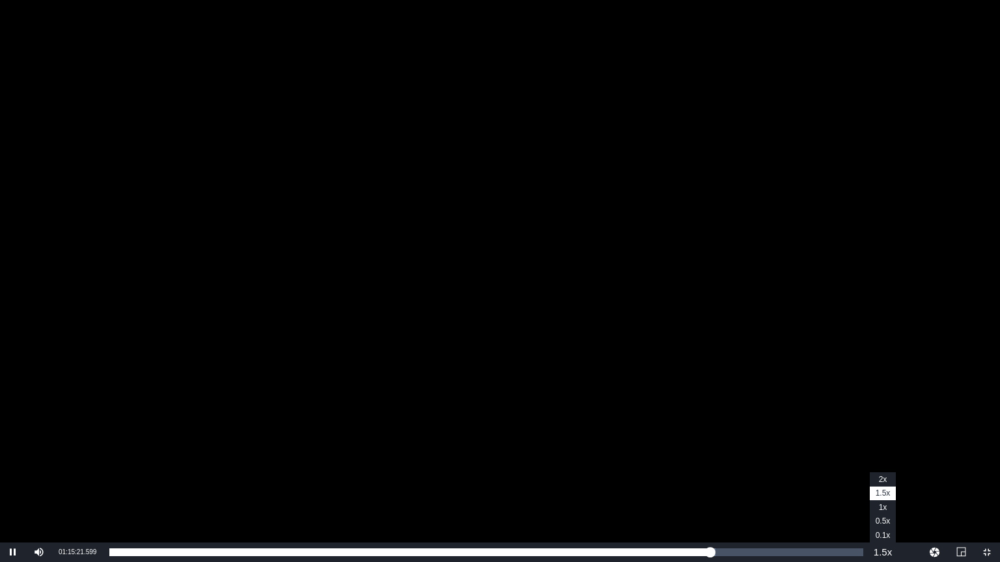
click at [882, 485] on button "Playback Rate" at bounding box center [883, 553] width 26 height 20
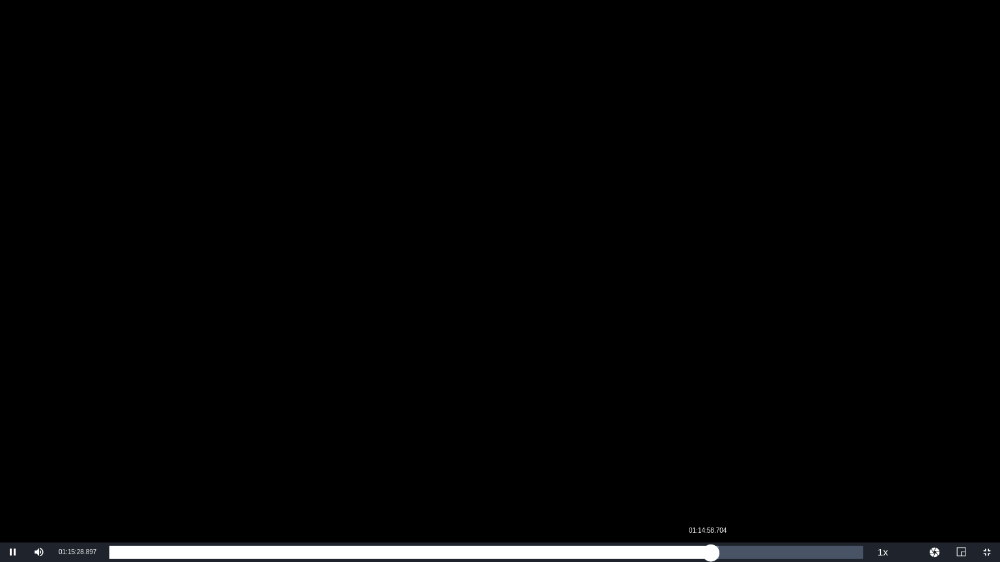
click at [707, 485] on div "01:15:28.940" at bounding box center [409, 552] width 601 height 13
click at [700, 485] on div "01:15:08.823" at bounding box center [408, 552] width 599 height 13
click at [702, 485] on div "01:14:23.448" at bounding box center [405, 552] width 592 height 13
click at [755, 485] on div "Loaded : 80.74% 01:22:54.057 01:15:31.266" at bounding box center [486, 552] width 754 height 13
click at [755, 485] on div "01:21:01.344" at bounding box center [432, 552] width 646 height 13
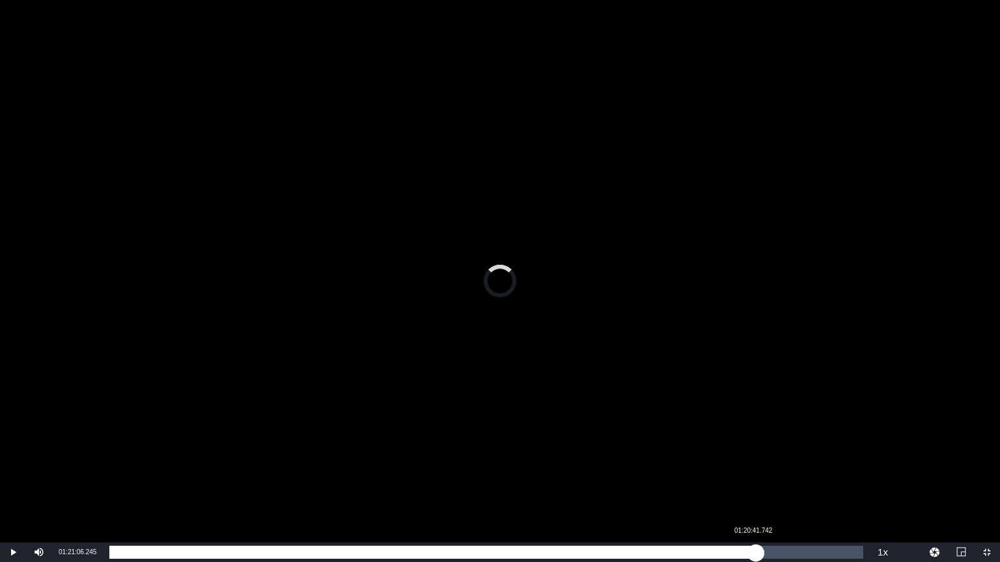
click at [750, 485] on div "01:21:06.245" at bounding box center [432, 552] width 646 height 13
click at [748, 485] on div "01:20:22.140" at bounding box center [429, 552] width 641 height 13
click at [745, 485] on div "01:20:07.438" at bounding box center [428, 552] width 639 height 13
click at [743, 485] on div "01:19:56.452" at bounding box center [425, 552] width 633 height 13
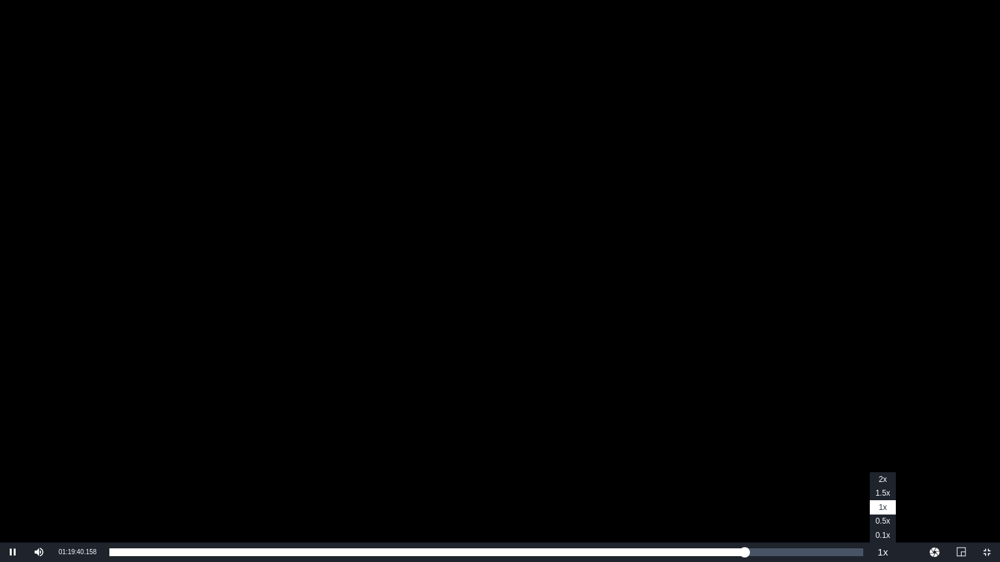
click at [887, 485] on button "Playback Rate" at bounding box center [883, 553] width 26 height 20
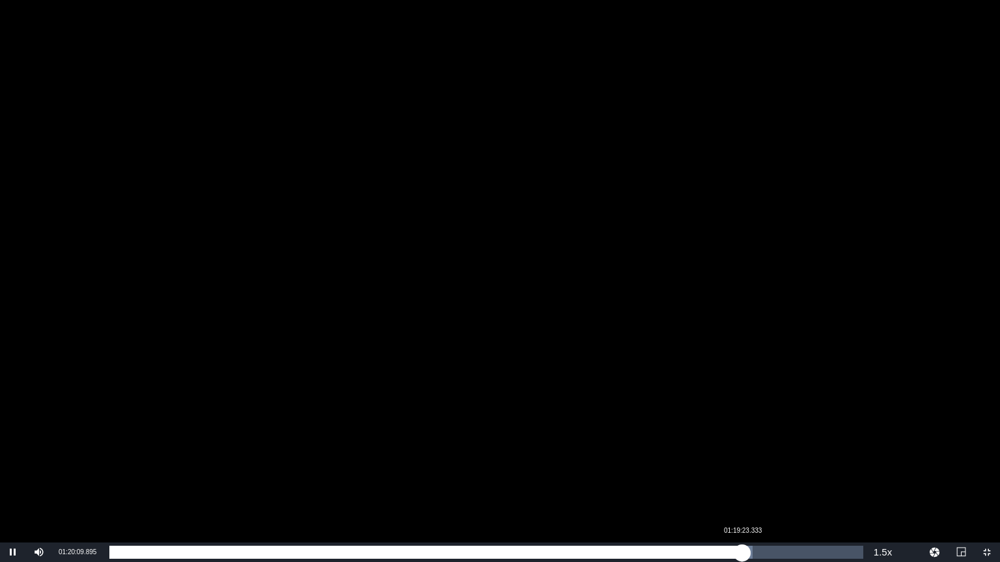
click at [742, 485] on div "01:20:10.063" at bounding box center [425, 552] width 633 height 13
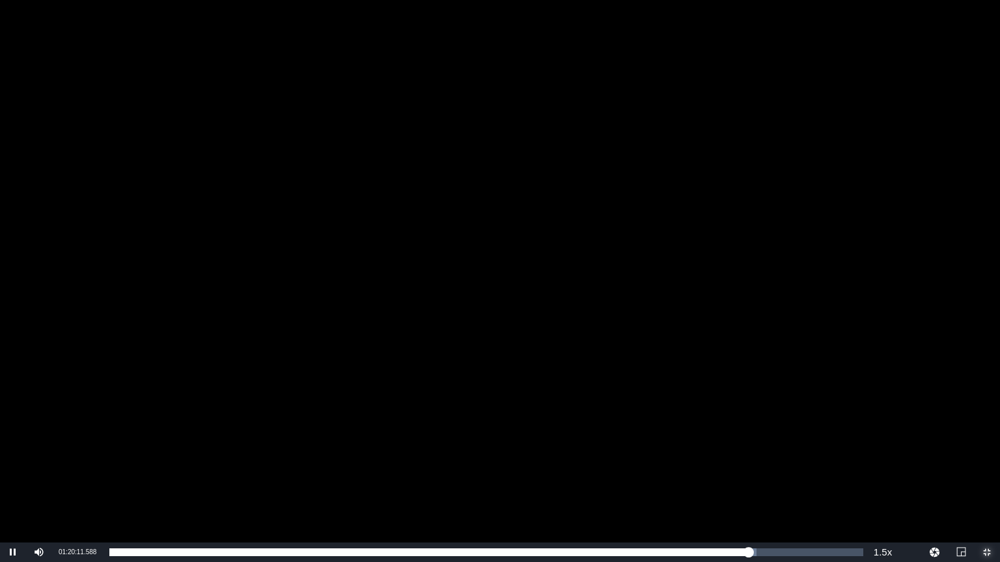
click at [984, 485] on span "Video Player" at bounding box center [987, 553] width 0 height 0
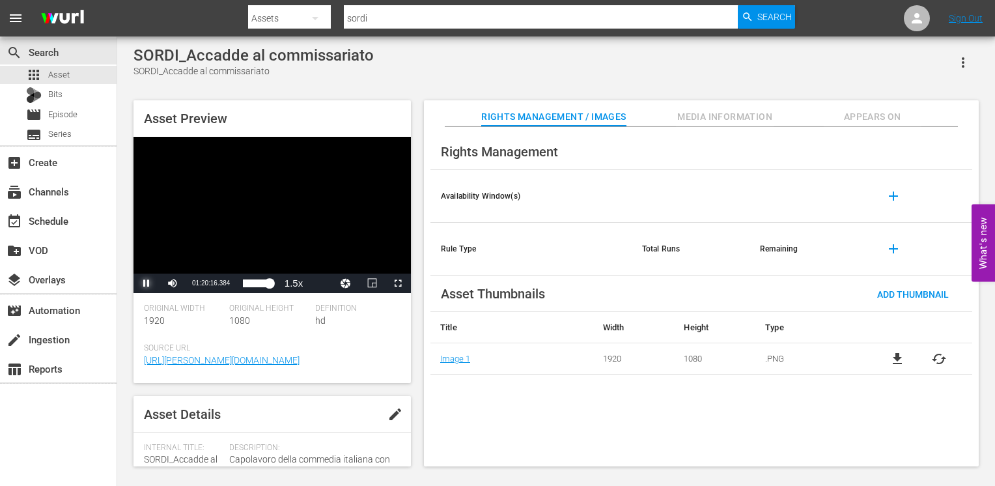
click at [146, 283] on span "Video Player" at bounding box center [146, 283] width 0 height 0
